Goal: Transaction & Acquisition: Purchase product/service

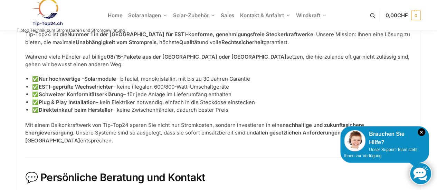
click at [6, 16] on ul "Home Solaranlagen Balkonkraftwerke Komplet-Sets mit Halterungen Balkon,Wand, Te…" at bounding box center [218, 15] width 437 height 31
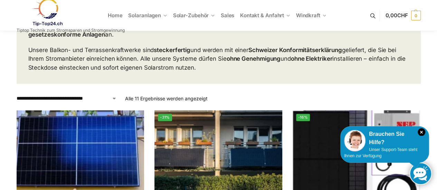
scroll to position [69, 0]
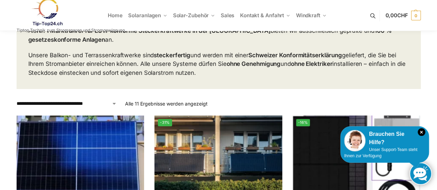
click at [6, 21] on ul "Home Solaranlagen Balkonkraftwerke Komplet-Sets mit Halterungen Balkon,Wand, Te…" at bounding box center [218, 15] width 437 height 31
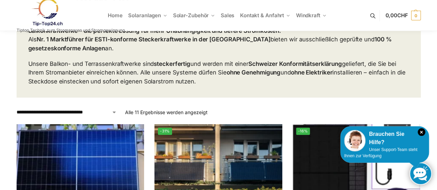
scroll to position [0, 0]
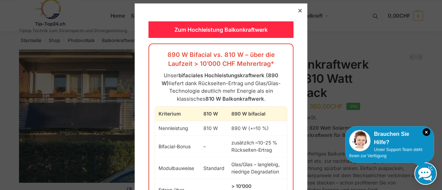
click at [298, 11] on icon at bounding box center [299, 10] width 3 height 3
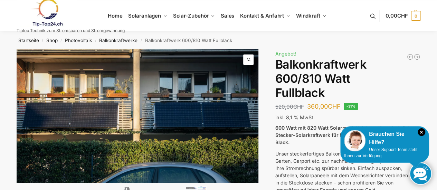
scroll to position [14, 0]
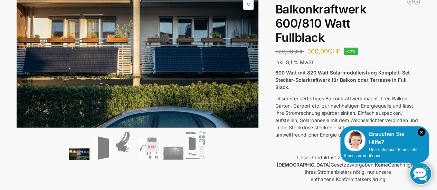
scroll to position [0, 0]
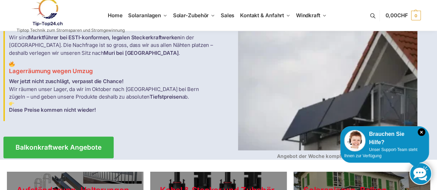
scroll to position [28, 0]
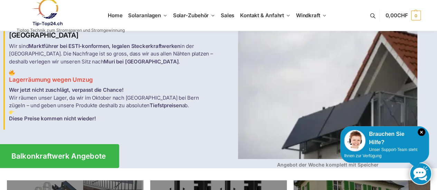
click at [85, 153] on span "Balkonkraftwerk Angebote" at bounding box center [58, 156] width 95 height 7
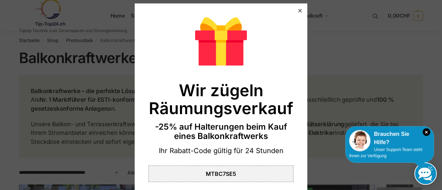
click at [281, 49] on div at bounding box center [220, 41] width 145 height 48
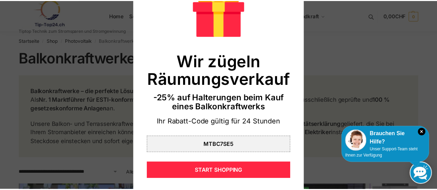
scroll to position [35, 0]
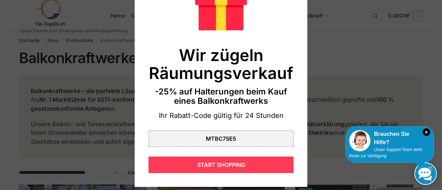
click at [214, 166] on div "START SHOPPING" at bounding box center [220, 165] width 145 height 17
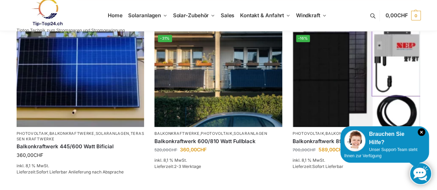
scroll to position [152, 0]
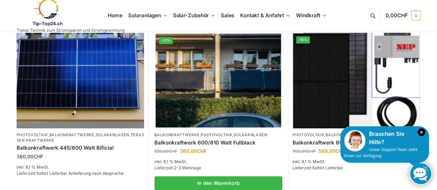
click at [216, 87] on img at bounding box center [217, 81] width 125 height 94
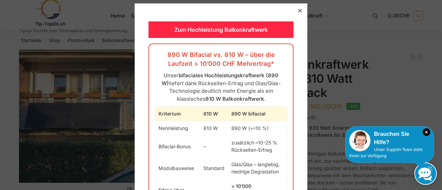
click at [294, 30] on div "Zum Hochleistung Balkonkraftwerk 890 W Bifacial vs. 810 W – über die Laufzeit >…" at bounding box center [221, 136] width 173 height 266
click at [298, 9] on icon at bounding box center [299, 10] width 3 height 3
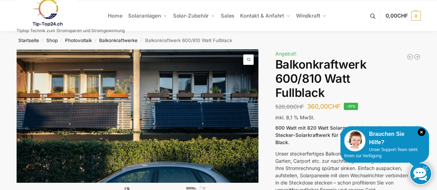
scroll to position [14, 0]
click at [331, 25] on ul "Home Solaranlagen Balkonkraftwerke Komplet-Sets mit Halterungen Balkon,Wand, Te…" at bounding box center [218, 15] width 437 height 31
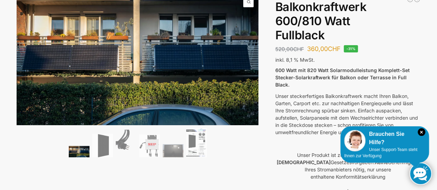
scroll to position [0, 0]
